Goal: Information Seeking & Learning: Learn about a topic

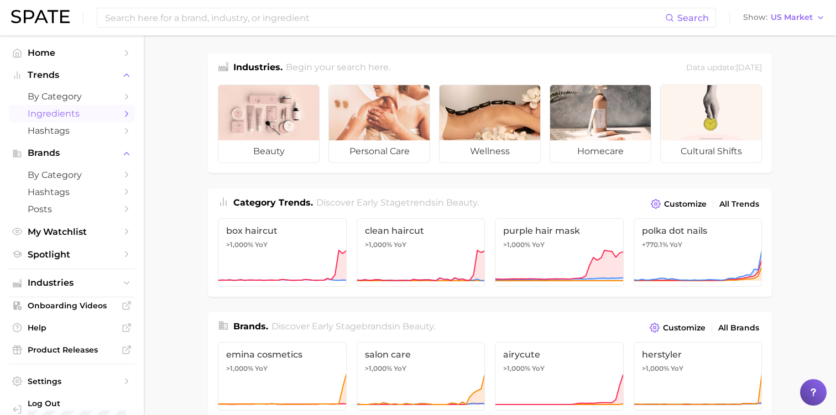
click at [55, 116] on span "Ingredients" at bounding box center [72, 113] width 88 height 11
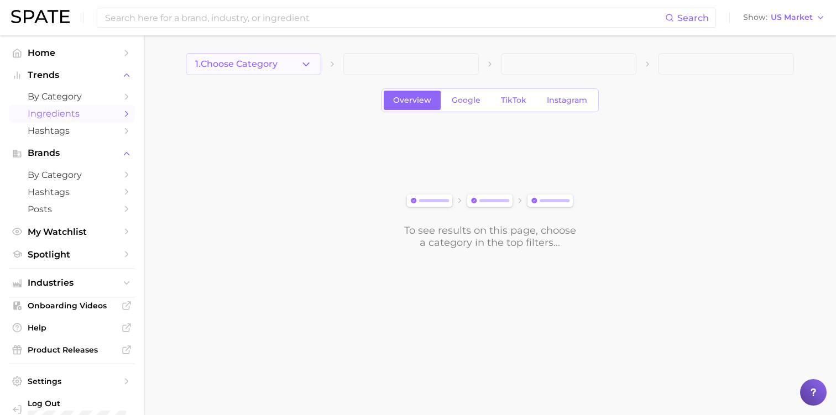
click at [222, 62] on span "1. Choose Category" at bounding box center [236, 64] width 82 height 10
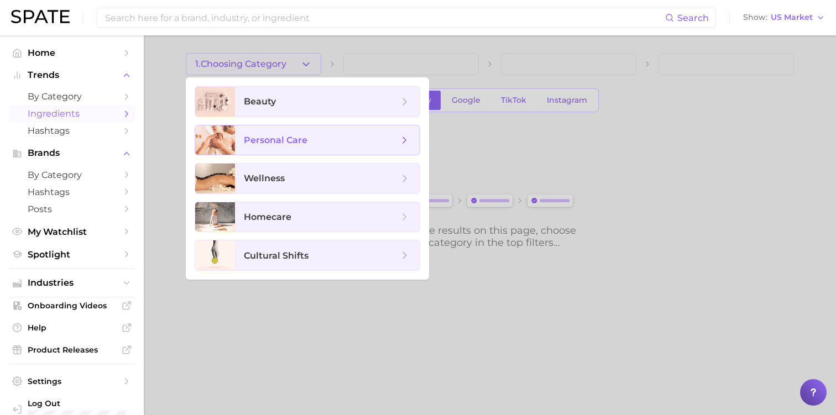
click at [244, 135] on span "personal care" at bounding box center [276, 140] width 64 height 11
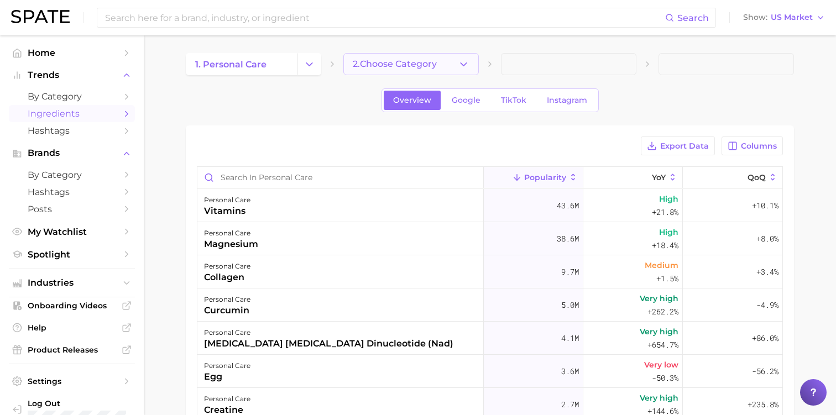
click at [385, 62] on span "2. Choose Category" at bounding box center [395, 64] width 84 height 10
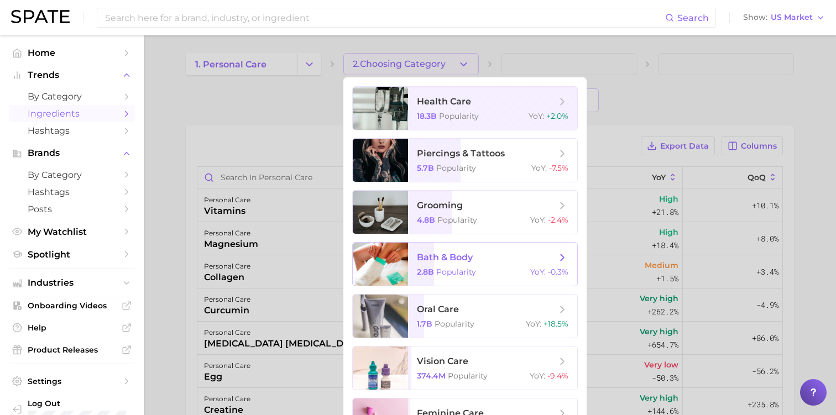
click at [434, 256] on span "bath & body" at bounding box center [445, 257] width 56 height 11
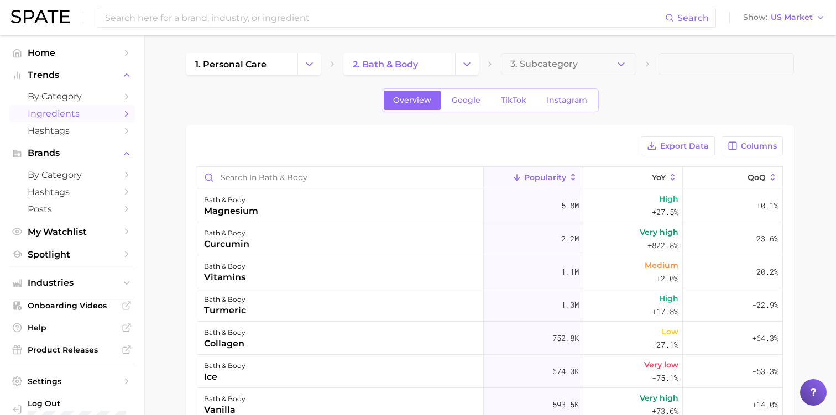
click at [559, 75] on div "1. personal care 2. bath & body 3. Subcategory Overview Google TikTok Instagram…" at bounding box center [490, 322] width 608 height 539
click at [559, 68] on span "3. Subcategory" at bounding box center [543, 64] width 67 height 10
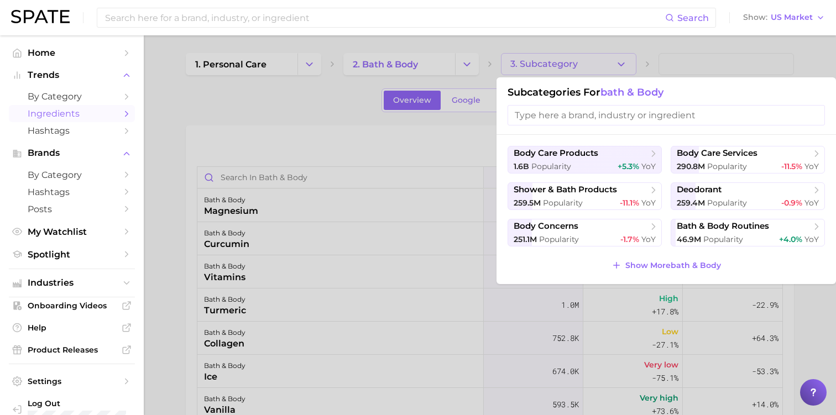
click at [559, 68] on div at bounding box center [418, 207] width 836 height 415
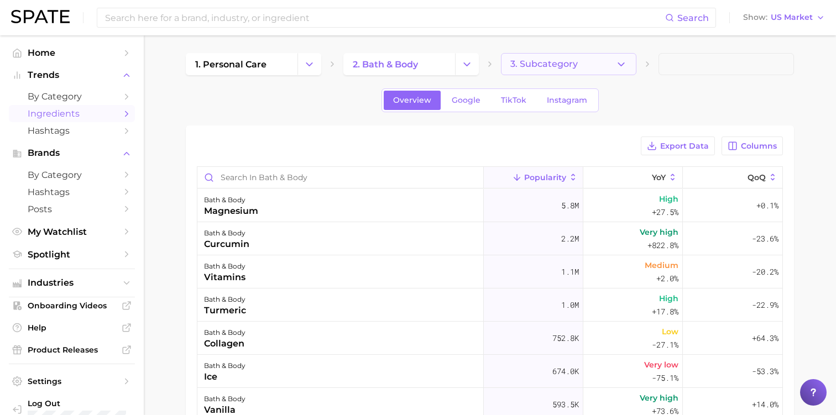
click at [579, 60] on button "3. Subcategory" at bounding box center [568, 64] width 135 height 22
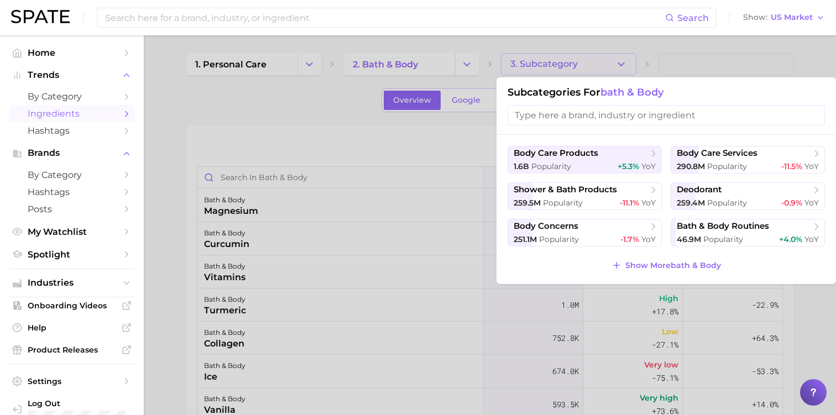
click at [579, 60] on div at bounding box center [418, 207] width 836 height 415
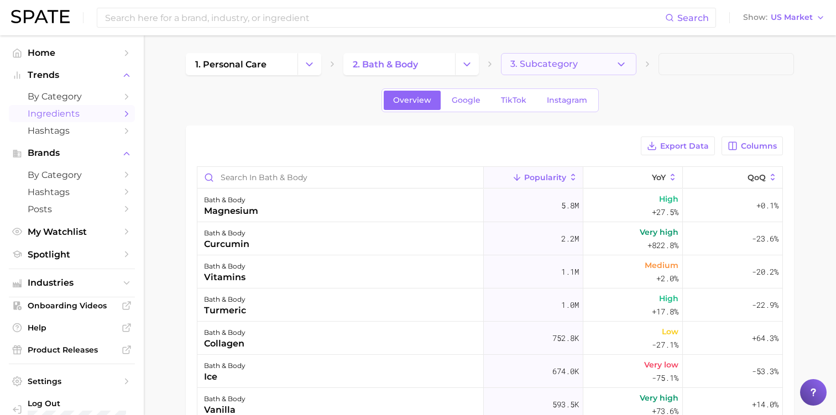
click at [531, 61] on span "3. Subcategory" at bounding box center [543, 64] width 67 height 10
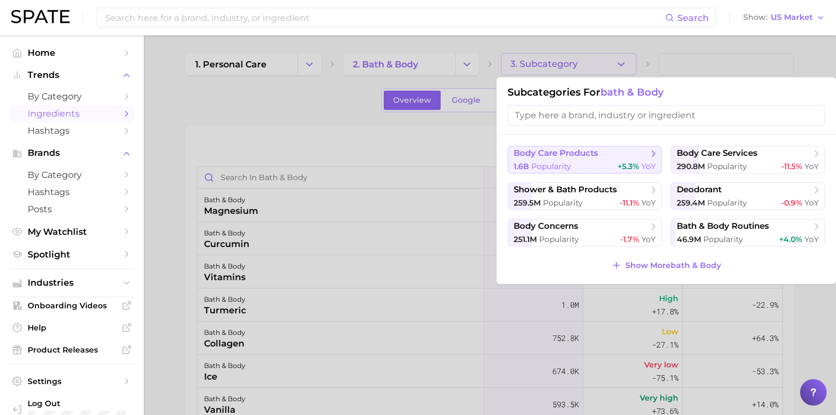
click at [583, 153] on span "body care products" at bounding box center [555, 153] width 85 height 11
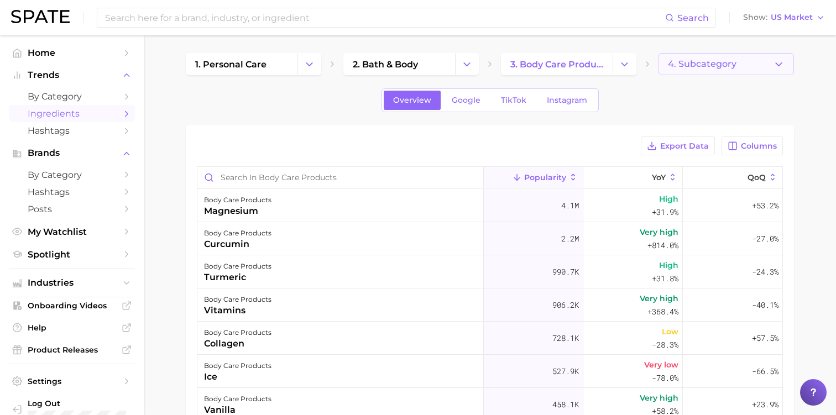
click at [706, 58] on button "4. Subcategory" at bounding box center [725, 64] width 135 height 22
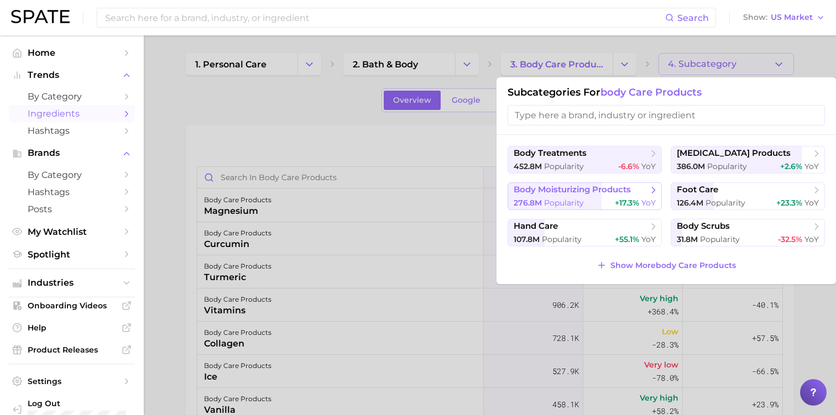
click at [591, 192] on span "body moisturizing products" at bounding box center [571, 190] width 117 height 11
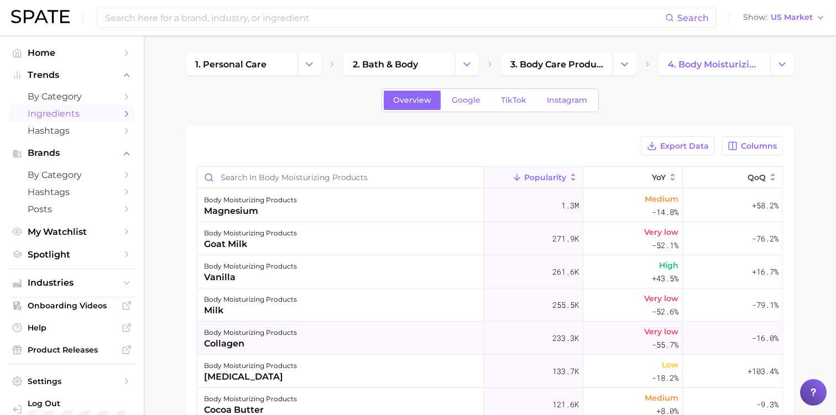
click at [316, 350] on div "body moisturizing products collagen" at bounding box center [340, 338] width 286 height 33
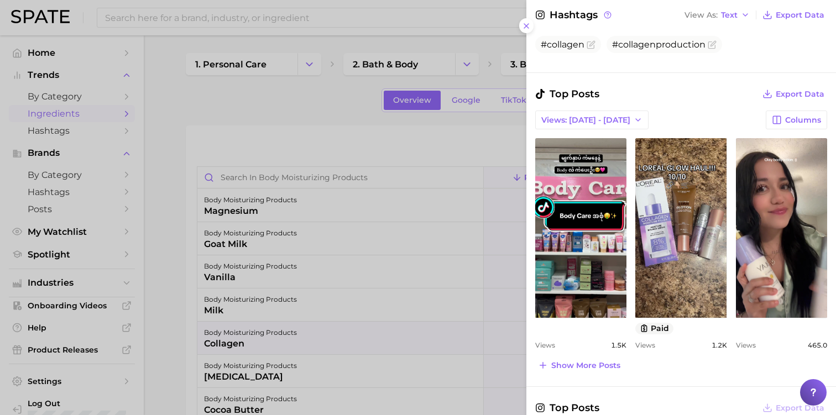
scroll to position [457, 0]
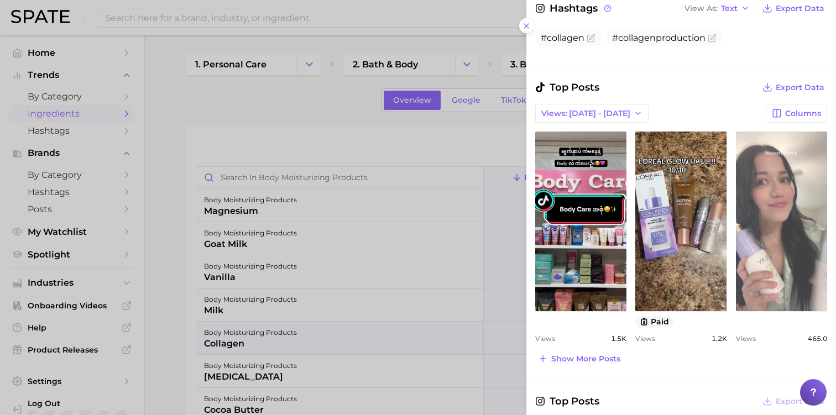
click at [779, 237] on link "view post on TikTok" at bounding box center [781, 222] width 91 height 180
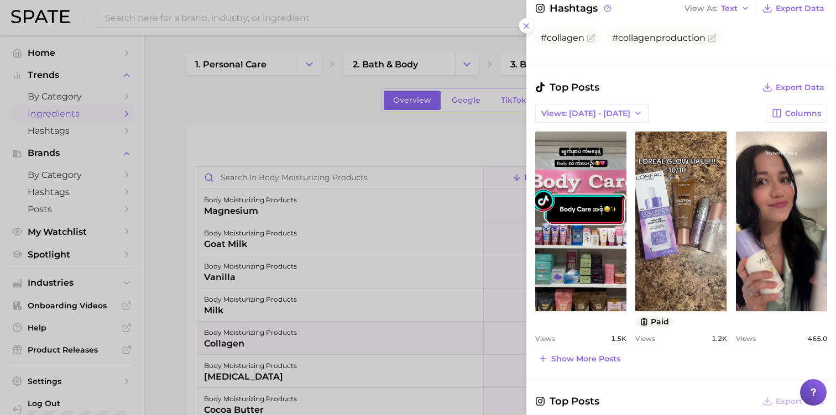
click at [394, 136] on div at bounding box center [418, 207] width 836 height 415
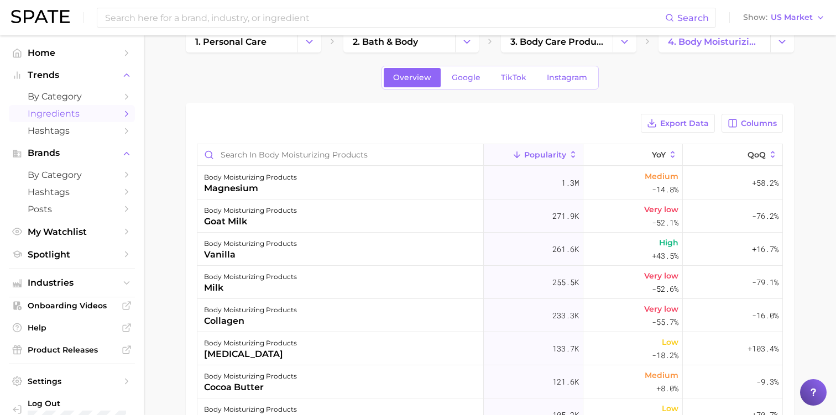
scroll to position [0, 0]
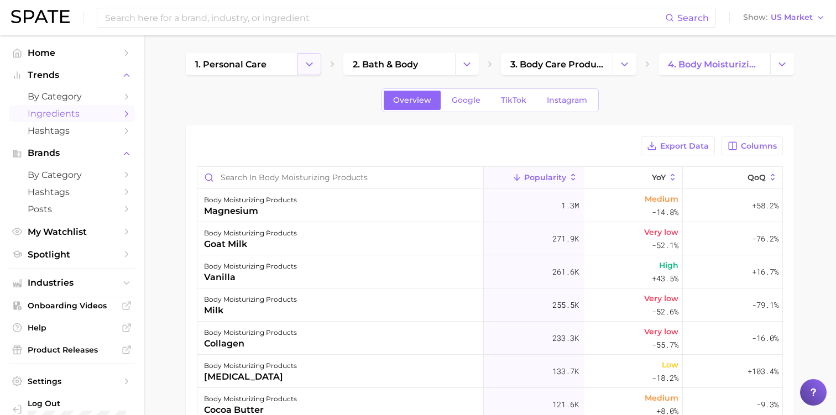
click at [314, 60] on icon "Change Category" at bounding box center [309, 65] width 12 height 12
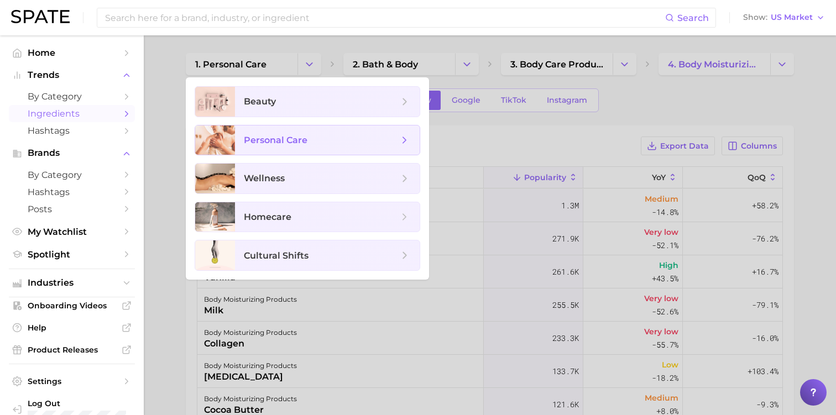
click at [302, 145] on span "personal care" at bounding box center [321, 140] width 155 height 12
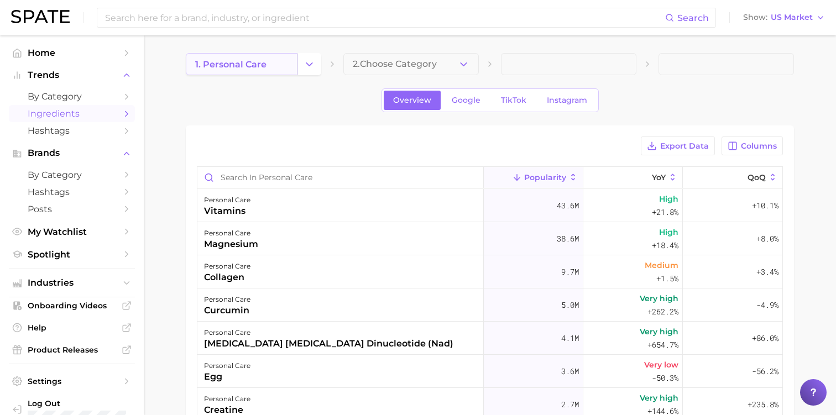
click at [286, 74] on link "1. personal care" at bounding box center [242, 64] width 112 height 22
click at [295, 70] on link "1. personal care" at bounding box center [242, 64] width 112 height 22
click at [308, 68] on icon "Change Category" at bounding box center [309, 65] width 12 height 12
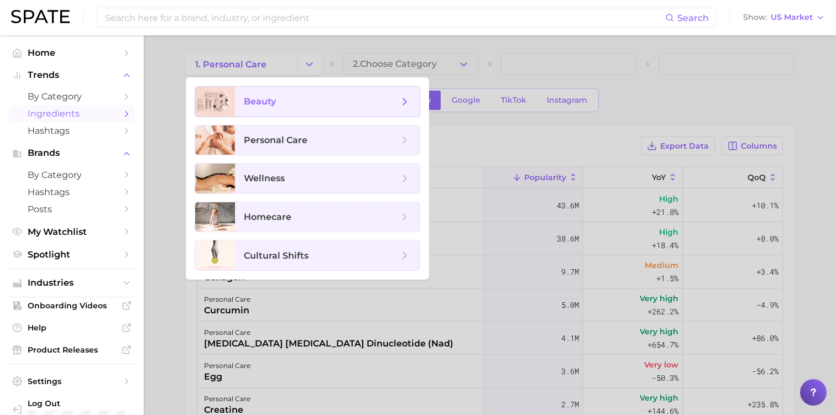
click at [297, 101] on span "beauty" at bounding box center [321, 102] width 155 height 12
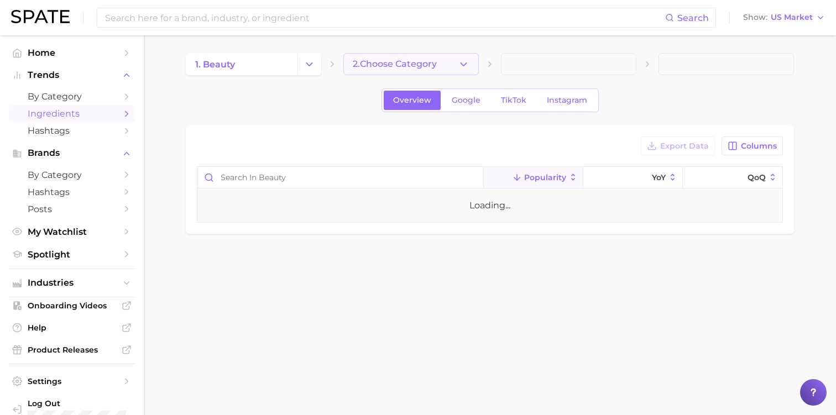
click at [373, 69] on span "2. Choose Category" at bounding box center [395, 64] width 84 height 10
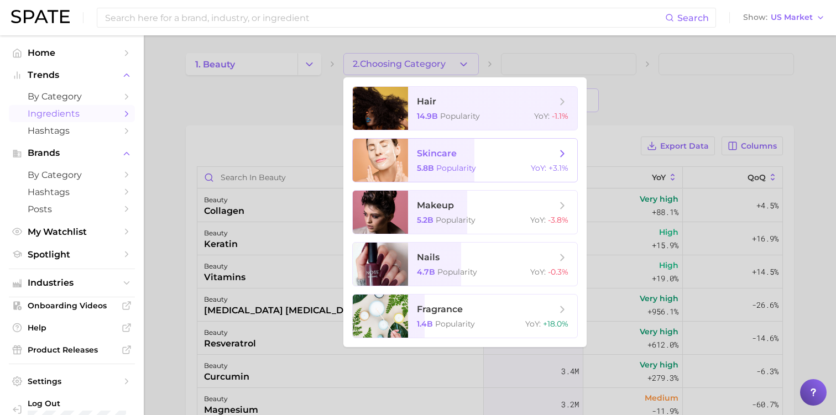
click at [464, 166] on span "Popularity" at bounding box center [456, 168] width 40 height 10
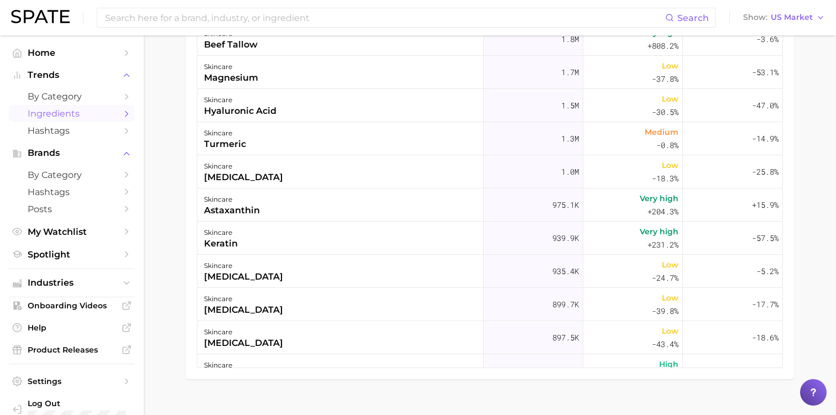
scroll to position [190, 0]
